Goal: Task Accomplishment & Management: Manage account settings

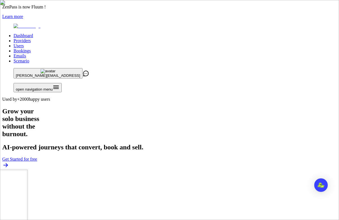
click at [24, 43] on link "Users" at bounding box center [19, 45] width 10 height 5
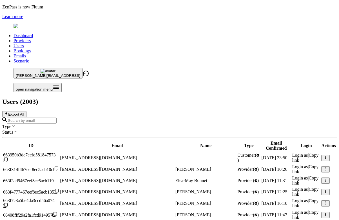
click at [57, 118] on input "Search by email" at bounding box center [32, 121] width 50 height 6
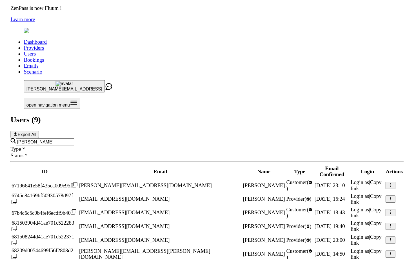
scroll to position [0, 14]
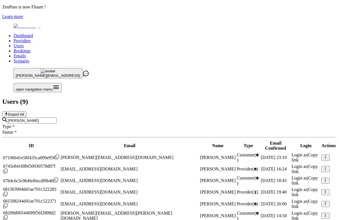
click at [292, 199] on span "Login as" at bounding box center [300, 201] width 16 height 5
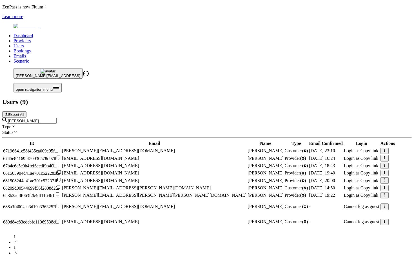
scroll to position [28, 0]
click at [57, 118] on input "jennifer" at bounding box center [32, 121] width 50 height 6
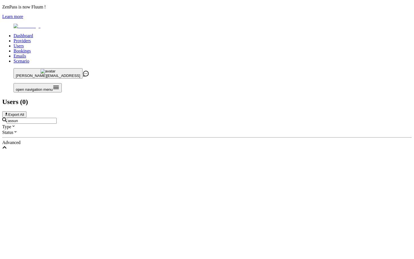
scroll to position [0, 0]
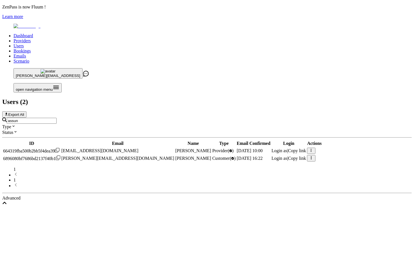
type input "assun"
click at [315, 148] on button "button" at bounding box center [311, 151] width 8 height 6
click at [313, 148] on icon "button" at bounding box center [311, 150] width 4 height 4
click at [267, 167] on div "1 1" at bounding box center [207, 177] width 410 height 21
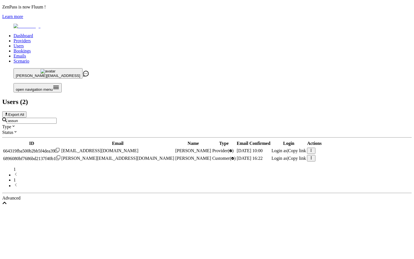
click at [313, 156] on icon "button" at bounding box center [311, 158] width 4 height 4
click at [310, 138] on span "Ban User" at bounding box center [318, 135] width 17 height 5
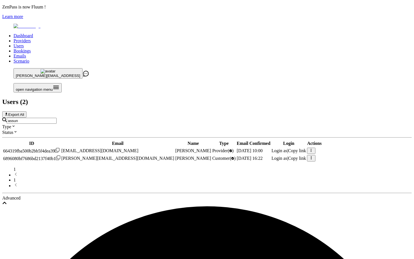
click at [31, 38] on link "Providers" at bounding box center [22, 40] width 17 height 5
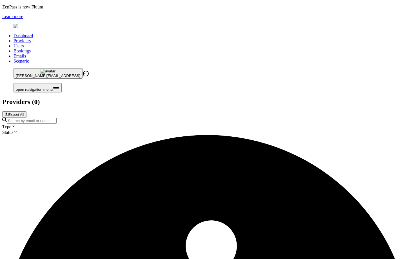
click at [57, 118] on input "Search by email or name" at bounding box center [32, 121] width 50 height 6
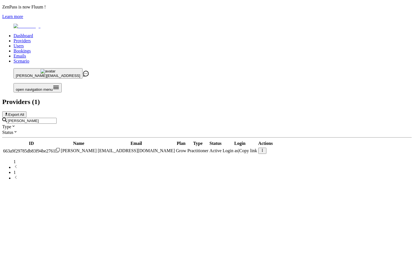
click at [267, 148] on button "button" at bounding box center [262, 151] width 8 height 6
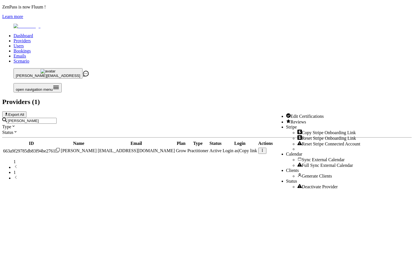
click at [302, 146] on span "Reset Stripe Connected Account" at bounding box center [331, 143] width 59 height 5
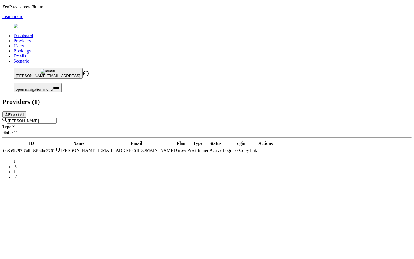
click at [258, 150] on icon "Loading" at bounding box center [258, 150] width 0 height 0
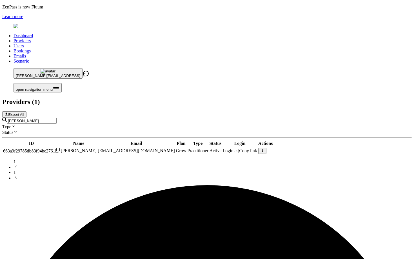
click at [267, 148] on button "button" at bounding box center [262, 151] width 8 height 6
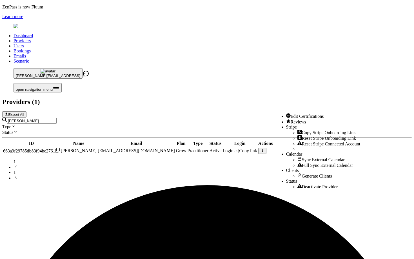
click at [302, 189] on span "Deactivate Provider" at bounding box center [320, 186] width 36 height 5
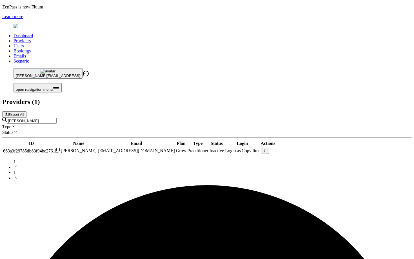
click at [57, 118] on input "assunta" at bounding box center [32, 121] width 50 height 6
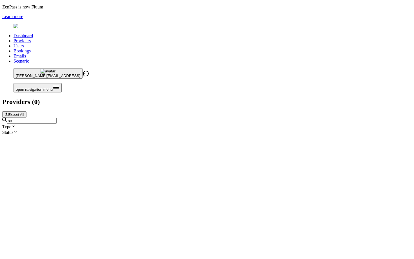
type input "s"
click at [57, 118] on input "contact@fluum" at bounding box center [32, 121] width 50 height 6
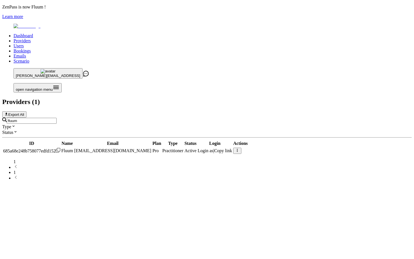
type input "fluum"
click at [214, 148] on span "Login as" at bounding box center [206, 150] width 16 height 5
